Goal: Information Seeking & Learning: Understand process/instructions

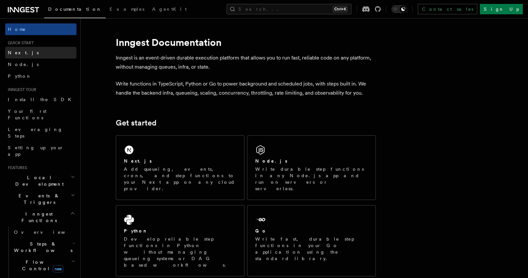
click at [16, 50] on span "Next.js" at bounding box center [23, 52] width 31 height 5
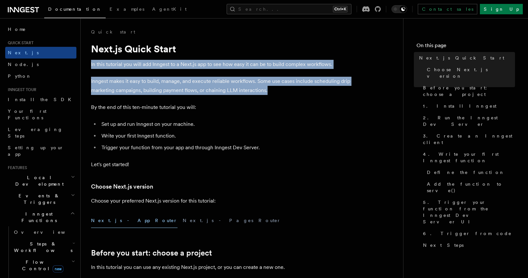
drag, startPoint x: 89, startPoint y: 62, endPoint x: 270, endPoint y: 91, distance: 182.6
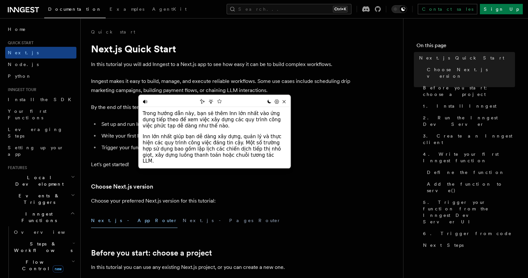
click at [332, 122] on li "Set up and run Inngest on your machine." at bounding box center [226, 124] width 252 height 9
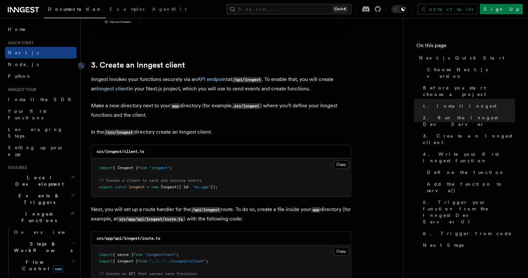
scroll to position [748, 0]
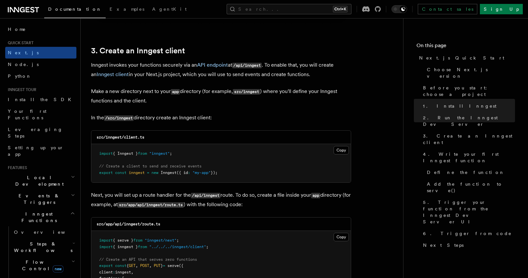
drag, startPoint x: 91, startPoint y: 64, endPoint x: 221, endPoint y: 117, distance: 140.6
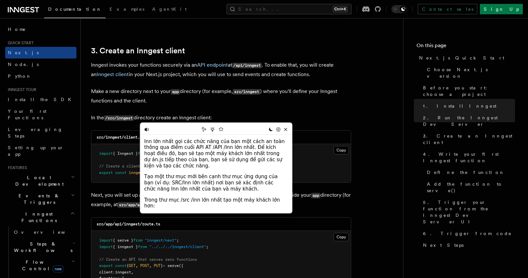
click at [342, 117] on p "In the /src/inngest directory create an Inngest client:" at bounding box center [221, 117] width 260 height 9
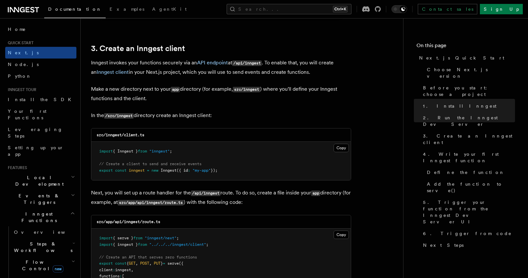
scroll to position [878, 0]
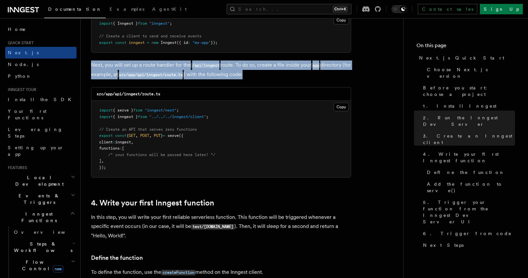
drag, startPoint x: 247, startPoint y: 74, endPoint x: 90, endPoint y: 66, distance: 157.3
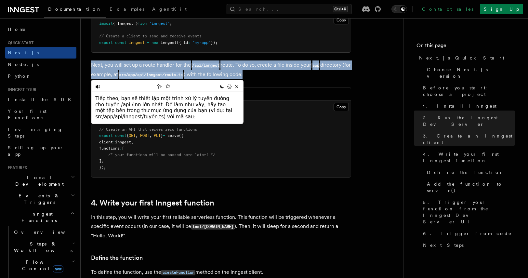
click at [282, 78] on p "Next, you will set up a route handler for the /api/inngest route. To do so, cre…" at bounding box center [221, 70] width 260 height 19
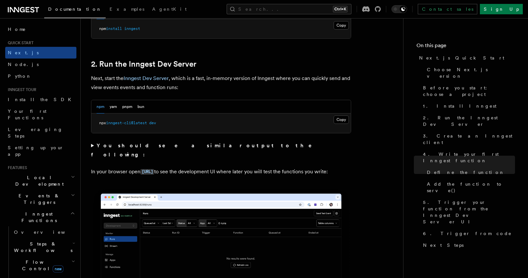
scroll to position [0, 0]
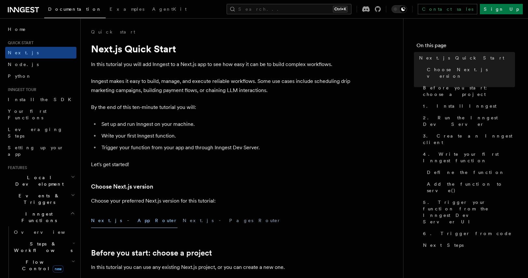
click at [17, 12] on icon at bounding box center [23, 10] width 31 height 8
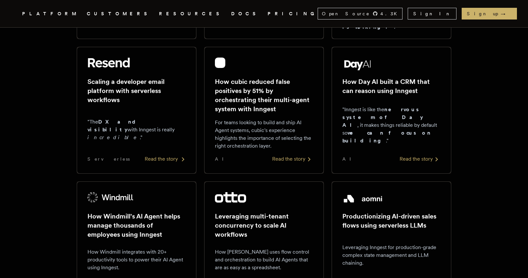
scroll to position [455, 0]
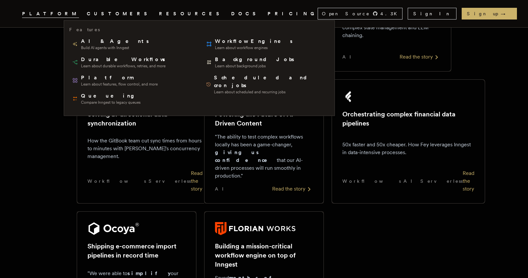
click at [79, 15] on span "PLATFORM" at bounding box center [50, 14] width 57 height 8
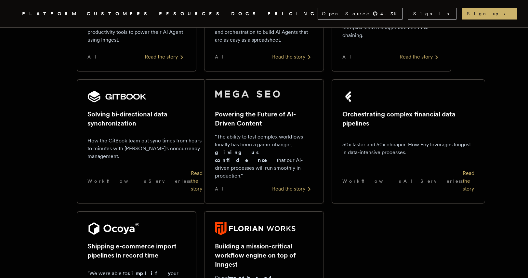
click at [113, 14] on link "CUSTOMERS" at bounding box center [119, 14] width 64 height 8
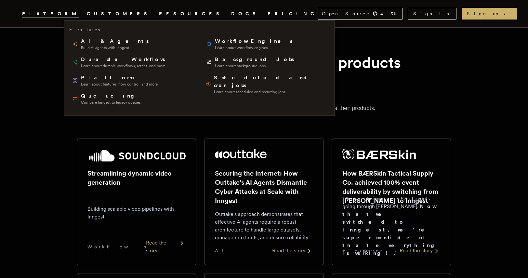
scroll to position [0, 0]
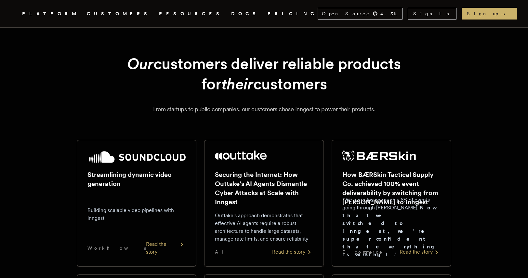
click at [213, 33] on icon "Global" at bounding box center [223, 38] width 20 height 10
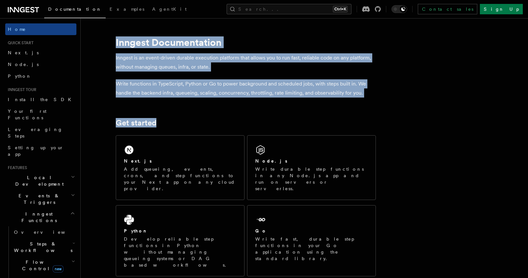
drag, startPoint x: 116, startPoint y: 45, endPoint x: 370, endPoint y: 101, distance: 259.5
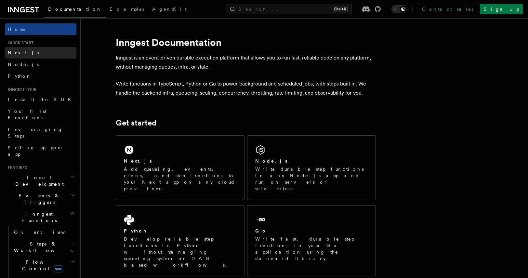
click at [30, 56] on link "Next.js" at bounding box center [40, 53] width 71 height 12
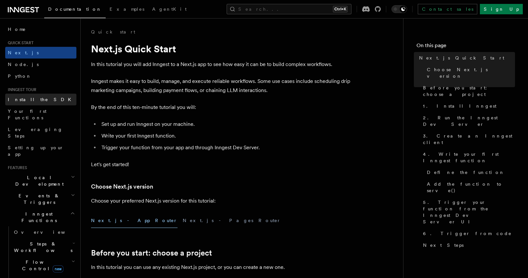
click at [26, 97] on span "Install the SDK" at bounding box center [41, 99] width 67 height 5
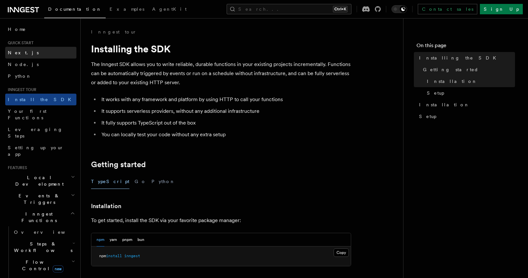
click at [24, 53] on link "Next.js" at bounding box center [40, 53] width 71 height 12
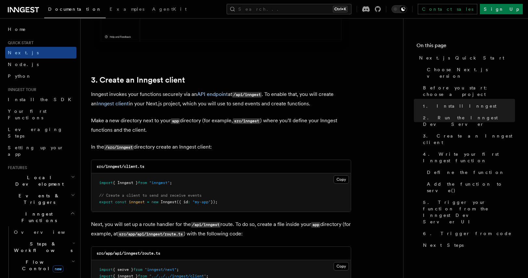
scroll to position [813, 0]
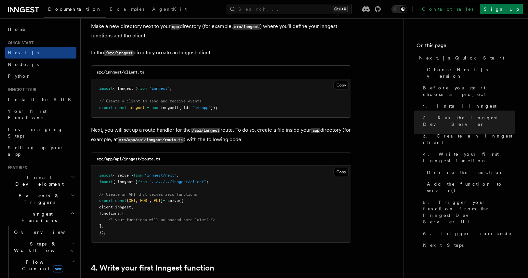
click at [21, 9] on icon at bounding box center [23, 10] width 31 height 8
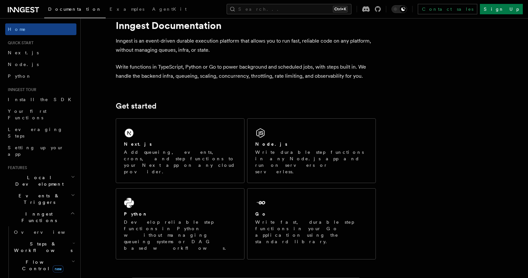
scroll to position [65, 0]
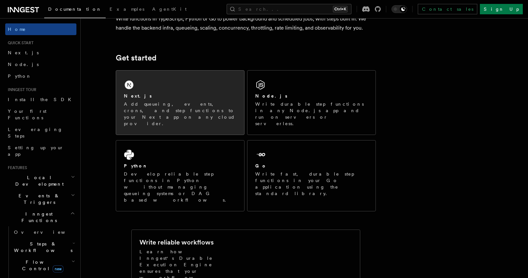
click at [169, 94] on div "Next.js" at bounding box center [180, 96] width 113 height 7
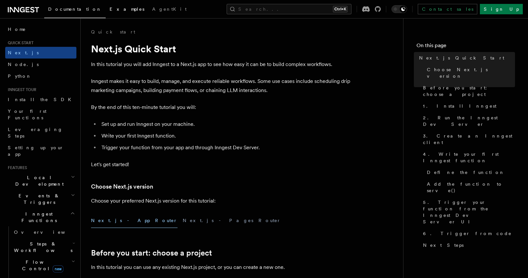
click at [110, 8] on span "Examples" at bounding box center [127, 9] width 35 height 5
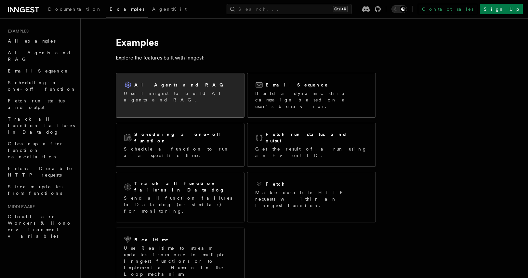
click at [183, 95] on p "Use Inngest to build AI agents and RAG." at bounding box center [180, 96] width 113 height 13
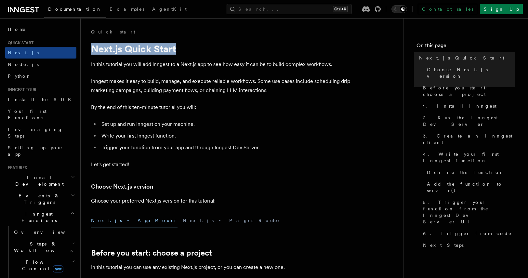
drag, startPoint x: 92, startPoint y: 50, endPoint x: 236, endPoint y: 55, distance: 143.6
click at [198, 53] on h1 "Next.js Quick Start" at bounding box center [221, 49] width 260 height 12
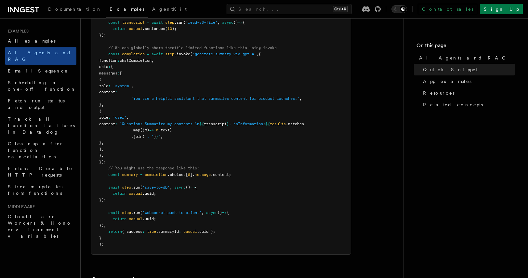
scroll to position [423, 0]
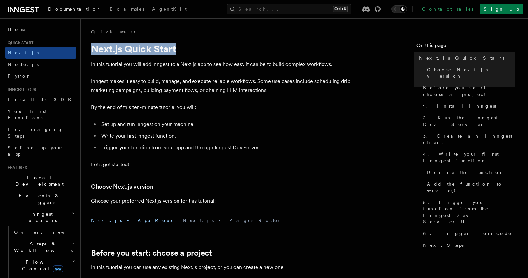
drag, startPoint x: 89, startPoint y: 49, endPoint x: 215, endPoint y: 53, distance: 125.6
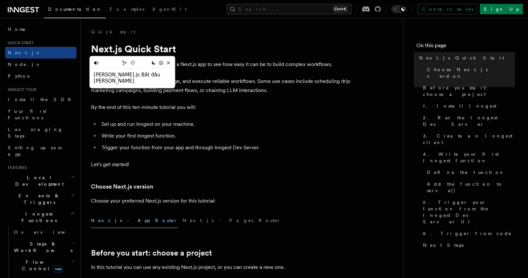
click at [262, 67] on p "In this tutorial you will add Inngest to a Next.js app to see how easy it can b…" at bounding box center [221, 64] width 260 height 9
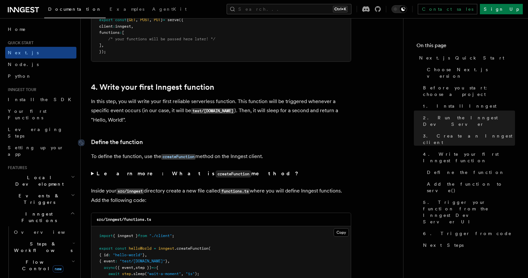
scroll to position [1041, 0]
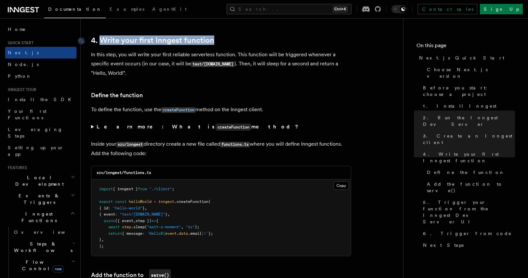
drag, startPoint x: 215, startPoint y: 38, endPoint x: 99, endPoint y: 39, distance: 116.5
click at [99, 39] on h2 "4. Write your first Inngest function" at bounding box center [221, 40] width 260 height 9
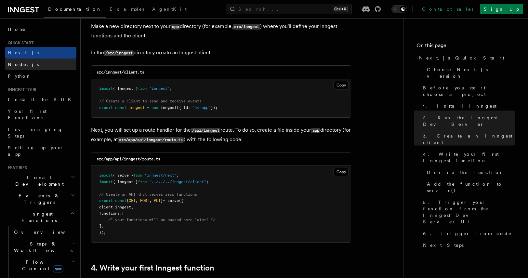
scroll to position [813, 0]
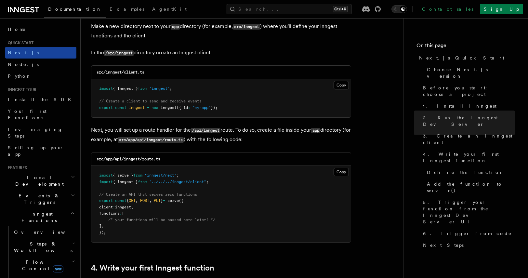
click at [33, 55] on link "Next.js" at bounding box center [40, 53] width 71 height 12
